Goal: Task Accomplishment & Management: Use online tool/utility

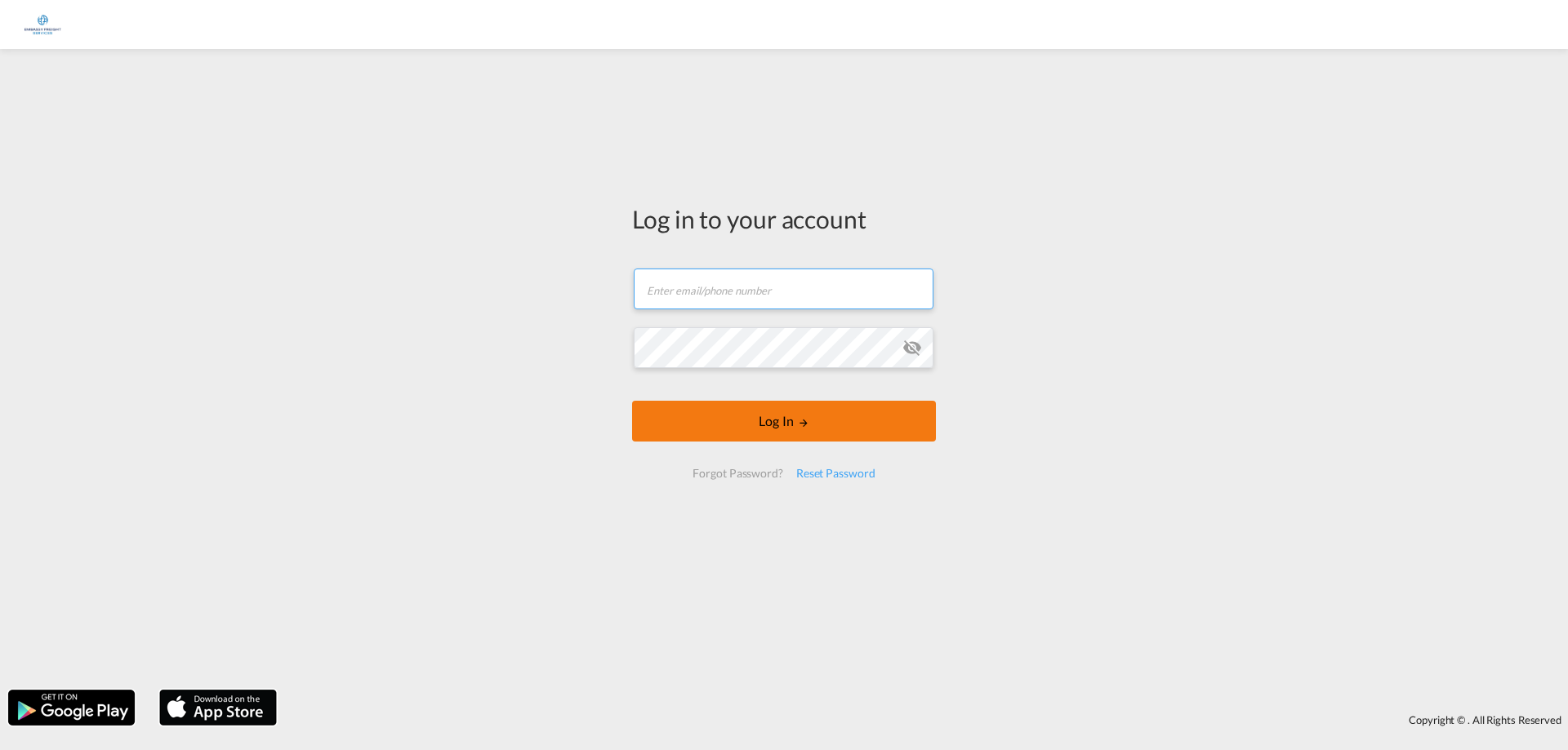
type input "[EMAIL_ADDRESS][PERSON_NAME][DOMAIN_NAME]"
click at [787, 417] on button "Log In" at bounding box center [784, 421] width 303 height 41
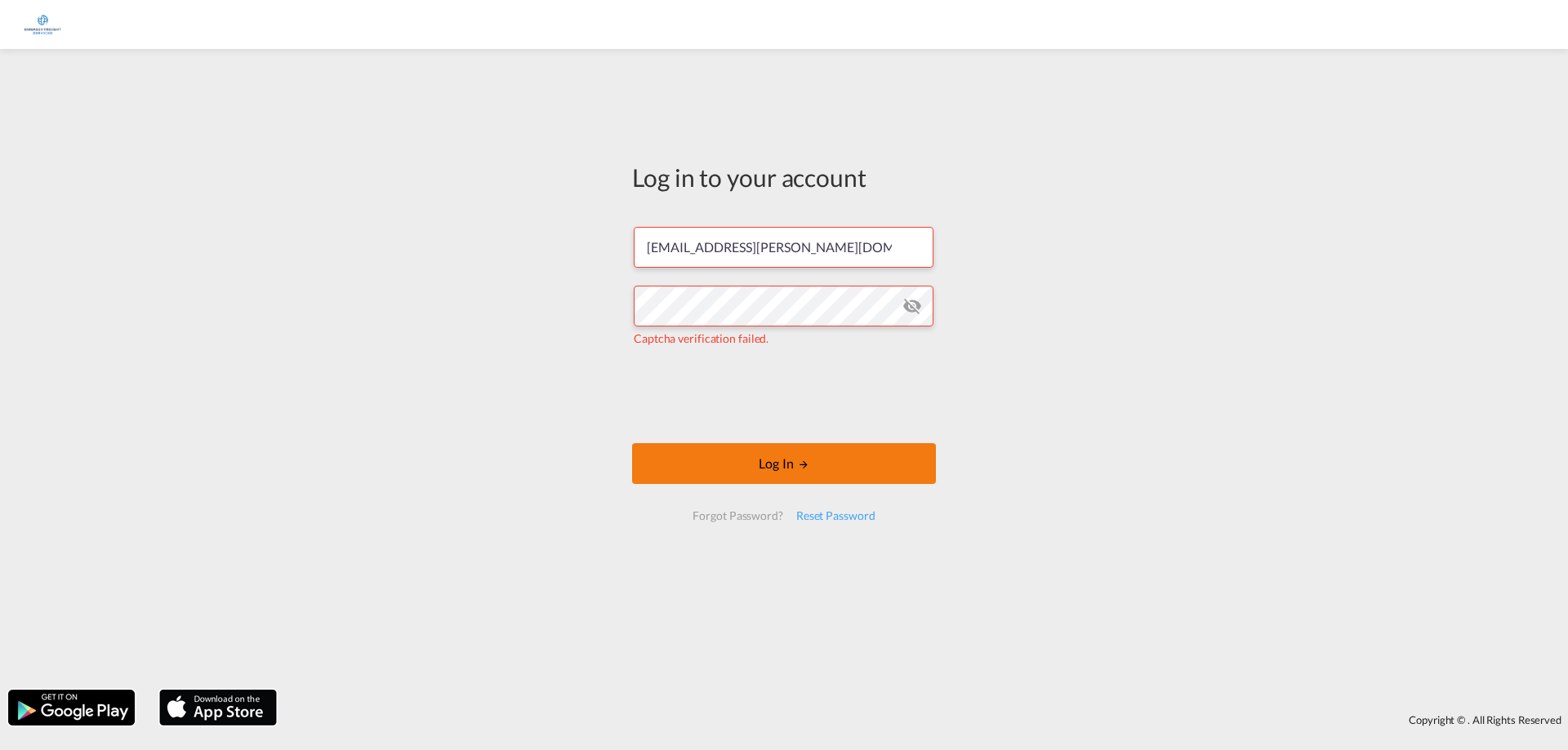
click at [783, 469] on button "Log In" at bounding box center [784, 463] width 303 height 41
